Goal: Find specific page/section: Find specific page/section

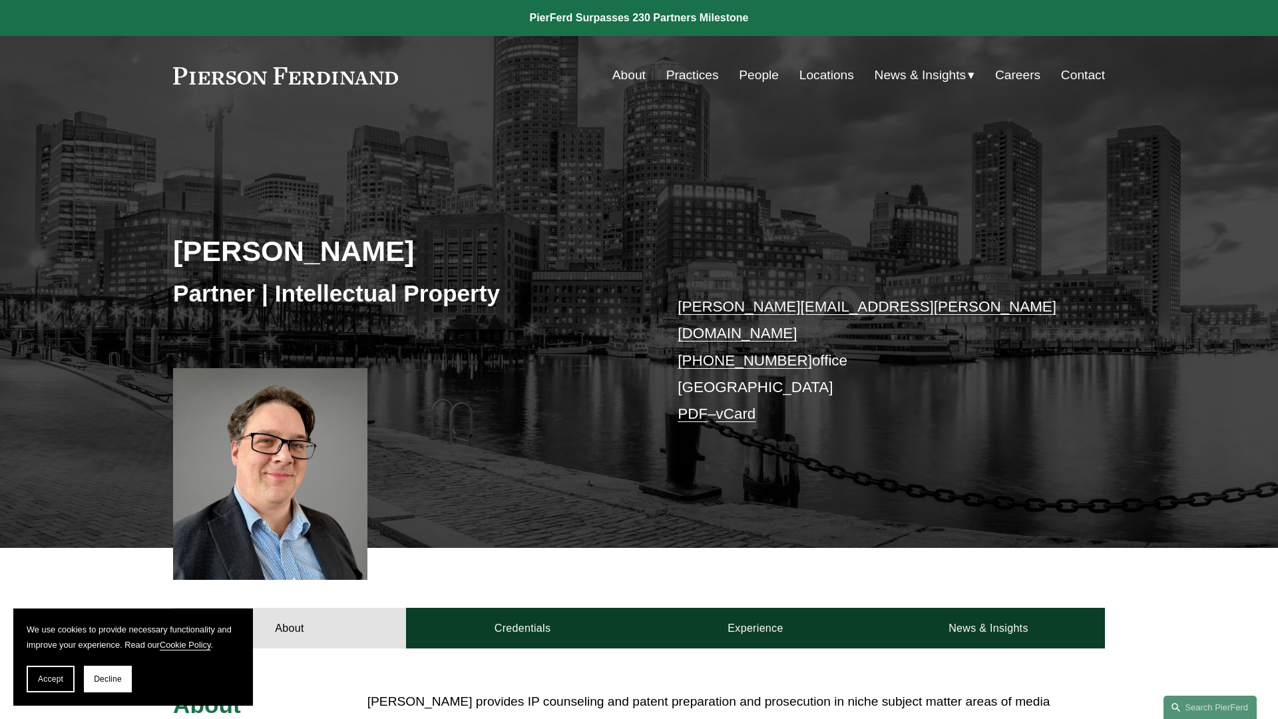
scroll to position [65, 0]
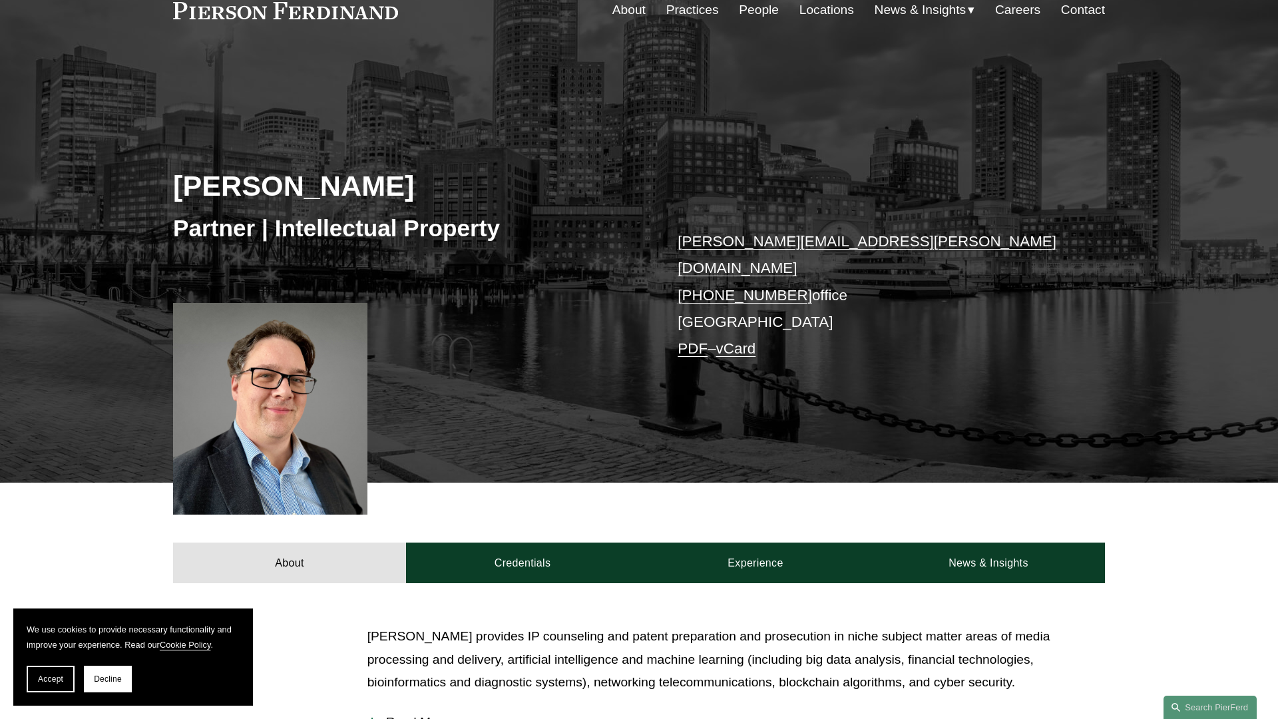
click at [479, 305] on div "[PERSON_NAME] Partner | Intellectual Property [PERSON_NAME][EMAIL_ADDRESS][PERS…" at bounding box center [639, 285] width 1278 height 395
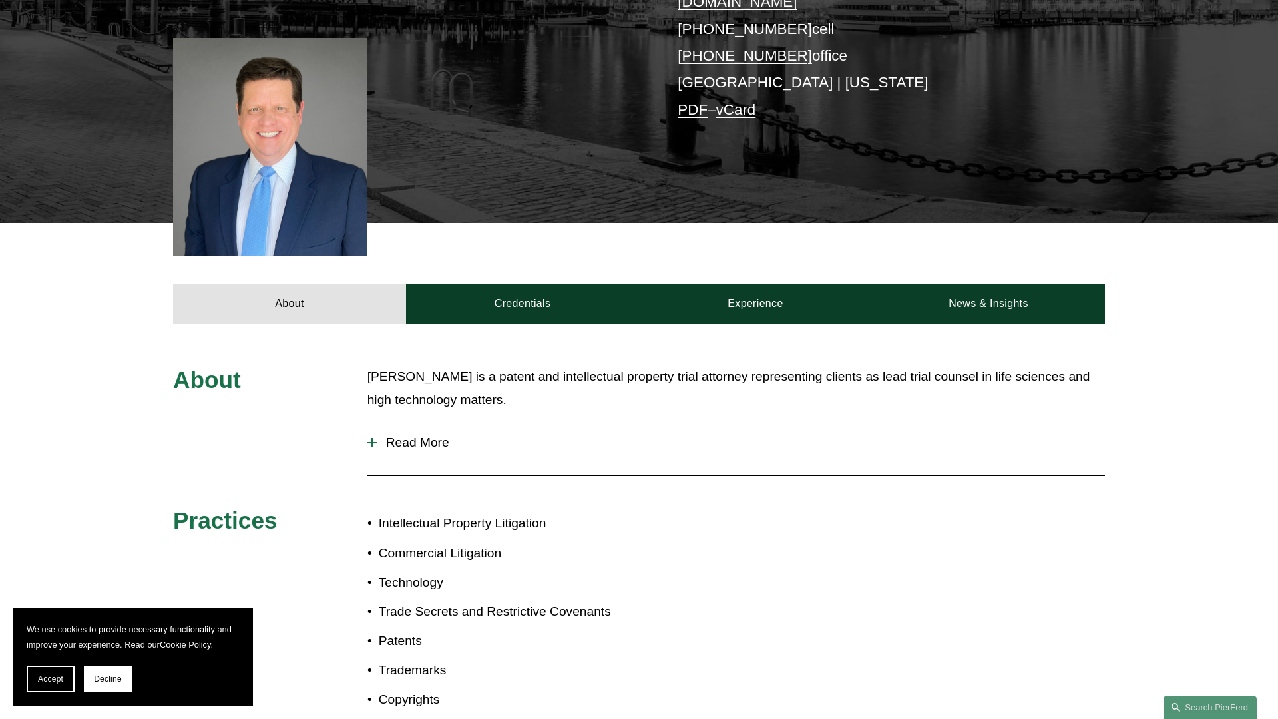
scroll to position [335, 0]
